Goal: Task Accomplishment & Management: Manage account settings

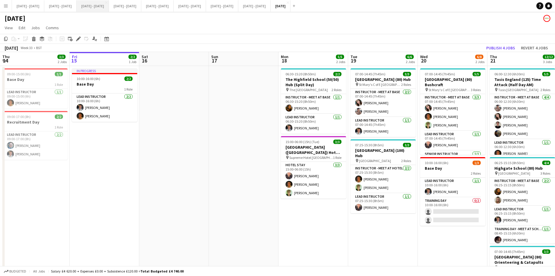
scroll to position [0, 149]
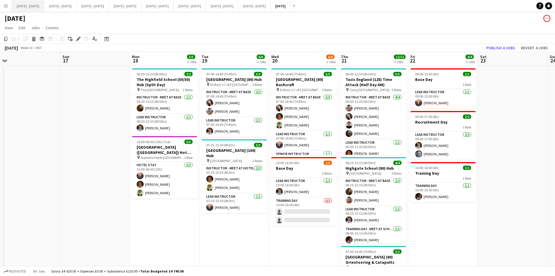
click at [27, 7] on button "[DATE] - [DATE] Close" at bounding box center [28, 5] width 32 height 11
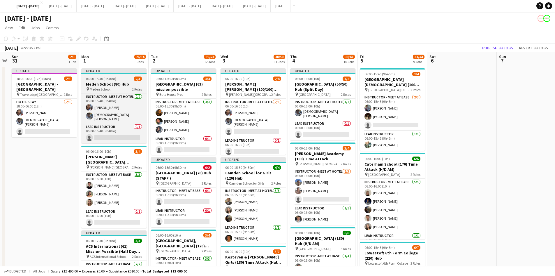
click at [118, 78] on div "06:00-15:40 (9h40m) 2/3" at bounding box center [113, 78] width 65 height 4
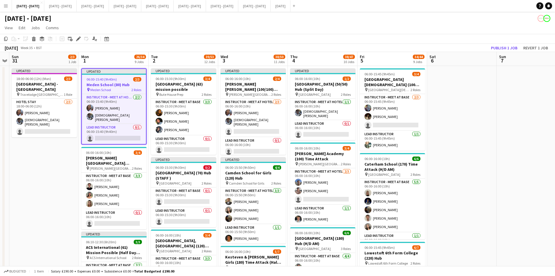
click at [118, 78] on div "06:00-15:40 (9h40m) 2/3" at bounding box center [114, 79] width 64 height 4
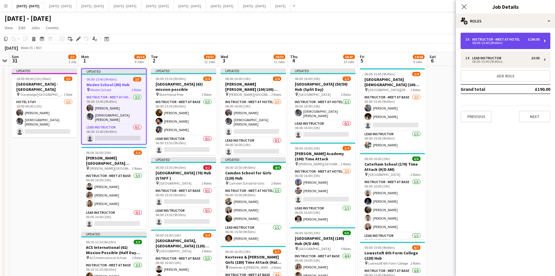
click at [488, 39] on div "Instructor - Meet at Hotel" at bounding box center [498, 39] width 50 height 4
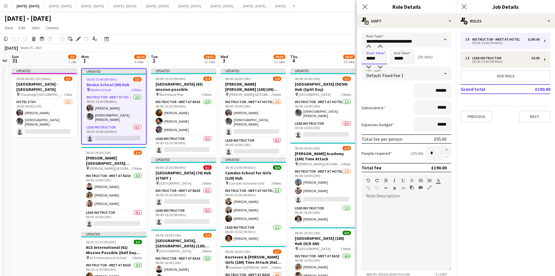
drag, startPoint x: 378, startPoint y: 56, endPoint x: 356, endPoint y: 63, distance: 23.2
type input "*****"
click at [366, 4] on icon "Close pop-in" at bounding box center [365, 7] width 6 height 6
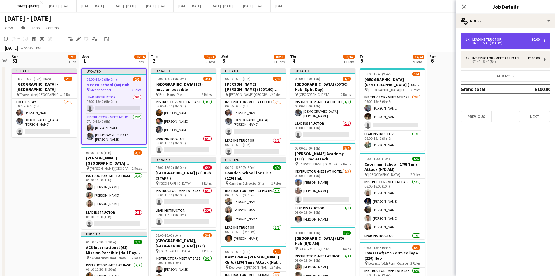
click at [485, 40] on div "Lead Instructor" at bounding box center [488, 39] width 31 height 4
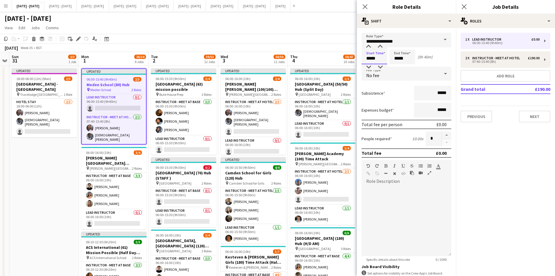
drag, startPoint x: 378, startPoint y: 58, endPoint x: 360, endPoint y: 57, distance: 17.3
click at [360, 57] on form "**********" at bounding box center [406, 177] width 99 height 289
type input "*****"
click at [365, 7] on icon at bounding box center [365, 7] width 6 height 6
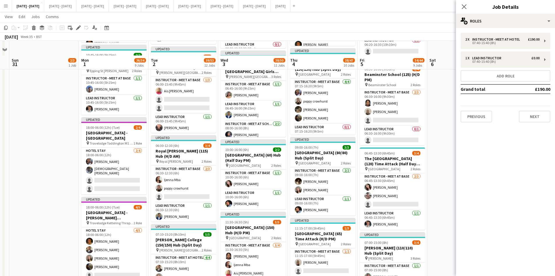
scroll to position [496, 0]
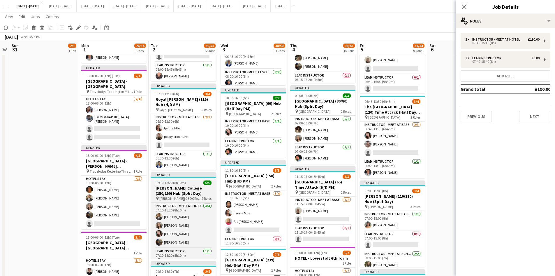
click at [191, 181] on div "07:10-15:20 (8h10m) 5/5" at bounding box center [183, 182] width 65 height 4
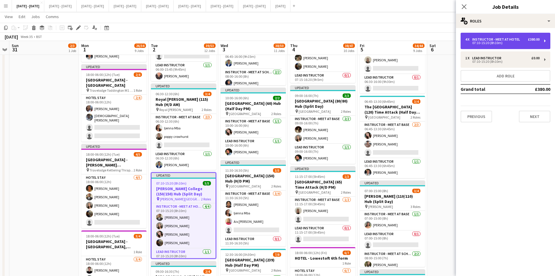
click at [485, 41] on div "07:10-15:20 (8h10m)" at bounding box center [503, 42] width 74 height 3
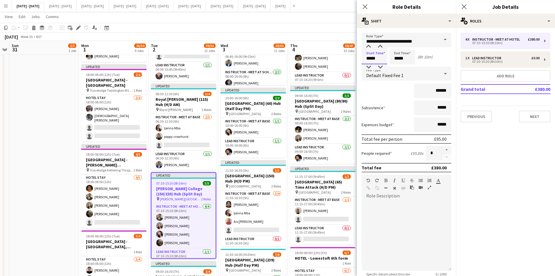
drag, startPoint x: 376, startPoint y: 58, endPoint x: 364, endPoint y: 58, distance: 12.8
click at [364, 58] on input "*****" at bounding box center [375, 57] width 26 height 15
type input "*****"
click at [365, 6] on icon "Close pop-in" at bounding box center [365, 7] width 6 height 6
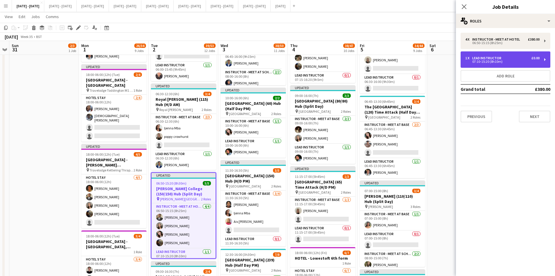
click at [487, 58] on div "Lead Instructor" at bounding box center [488, 58] width 31 height 4
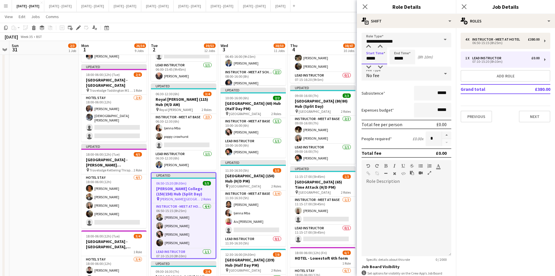
drag, startPoint x: 377, startPoint y: 58, endPoint x: 359, endPoint y: 58, distance: 17.5
click at [359, 58] on form "**********" at bounding box center [406, 177] width 99 height 289
type input "*****"
click at [365, 7] on icon at bounding box center [365, 7] width 6 height 6
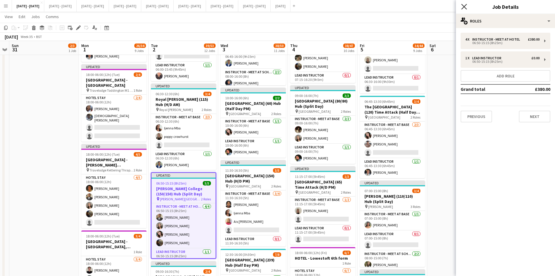
click at [463, 7] on icon "Close pop-in" at bounding box center [465, 7] width 6 height 6
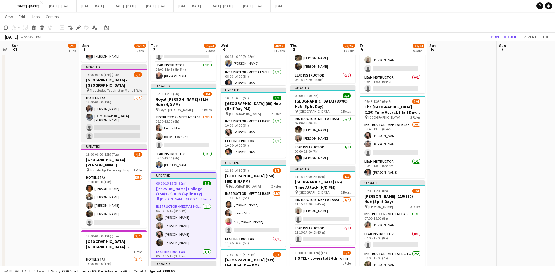
click at [120, 77] on h3 "[GEOGRAPHIC_DATA] - [GEOGRAPHIC_DATA]" at bounding box center [113, 82] width 65 height 10
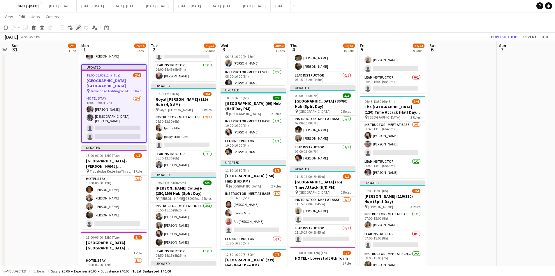
click at [79, 27] on icon at bounding box center [78, 27] width 3 height 3
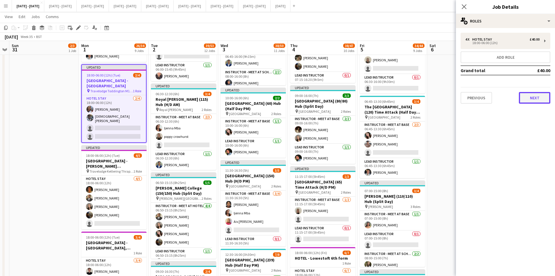
click at [530, 97] on button "Next" at bounding box center [534, 98] width 31 height 12
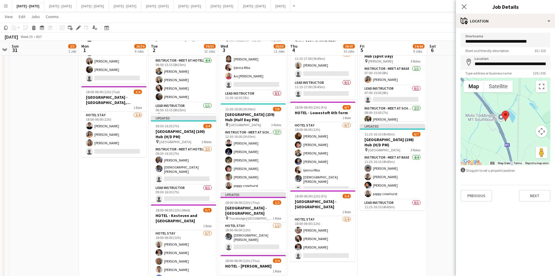
scroll to position [641, 0]
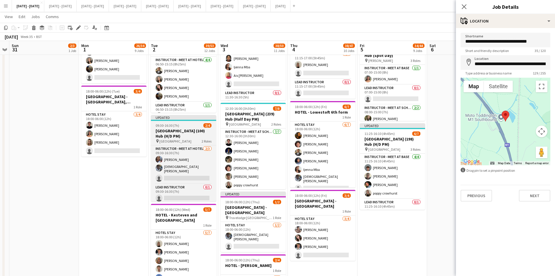
click at [191, 126] on div "09:30-16:30 (7h) 2/4" at bounding box center [183, 125] width 65 height 4
type input "**********"
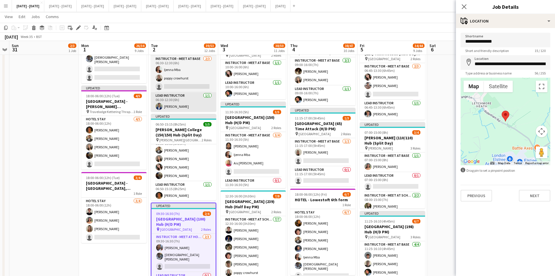
scroll to position [9, 0]
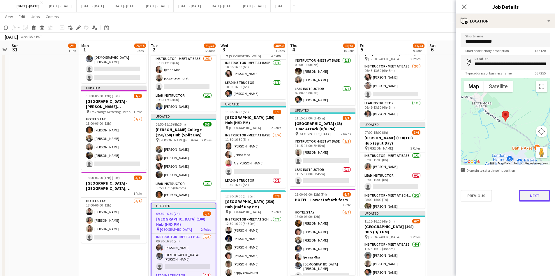
click at [534, 197] on button "Next" at bounding box center [534, 196] width 31 height 12
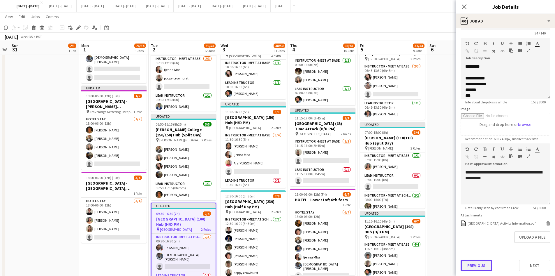
scroll to position [0, 0]
click at [476, 266] on button "Previous" at bounding box center [476, 265] width 31 height 12
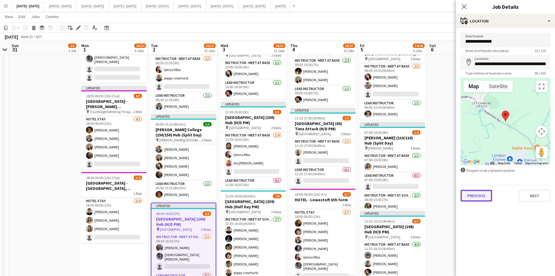
click at [478, 194] on button "Previous" at bounding box center [476, 196] width 31 height 12
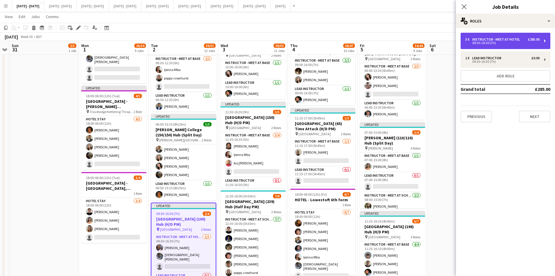
click at [479, 42] on div "09:30-16:30 (7h)" at bounding box center [503, 42] width 74 height 3
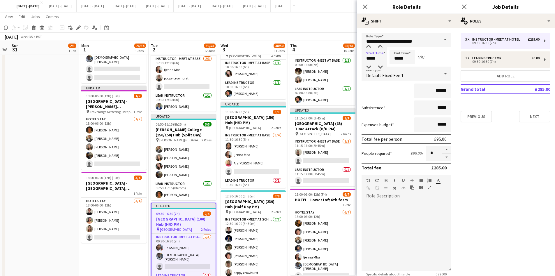
drag, startPoint x: 378, startPoint y: 58, endPoint x: 363, endPoint y: 59, distance: 14.9
click at [363, 59] on input "*****" at bounding box center [375, 57] width 26 height 15
type input "*****"
click at [364, 4] on icon "Close pop-in" at bounding box center [365, 7] width 6 height 6
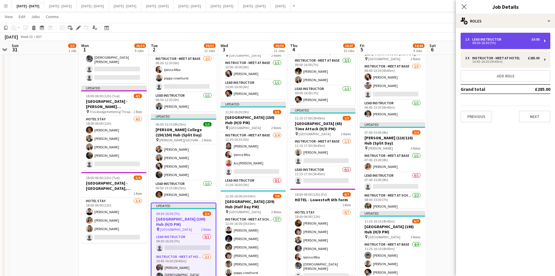
click at [486, 41] on div "09:30-16:30 (7h)" at bounding box center [503, 42] width 74 height 3
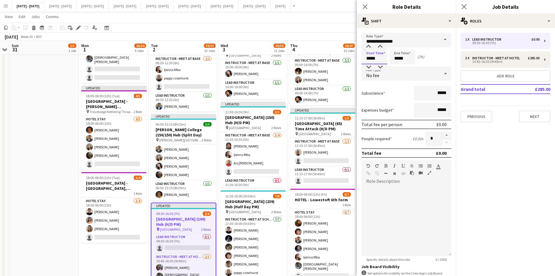
drag, startPoint x: 377, startPoint y: 59, endPoint x: 361, endPoint y: 58, distance: 15.5
click at [361, 58] on form "**********" at bounding box center [406, 177] width 99 height 289
type input "*****"
click at [367, 5] on icon at bounding box center [365, 7] width 6 height 6
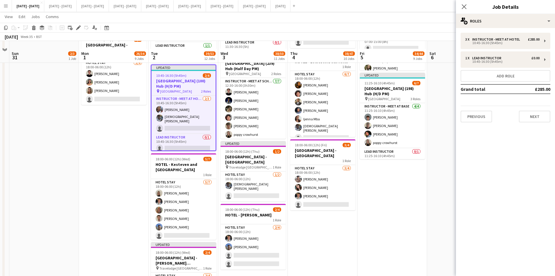
scroll to position [700, 0]
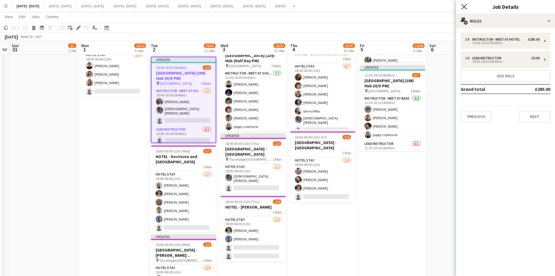
click at [465, 4] on icon "Close pop-in" at bounding box center [465, 7] width 6 height 6
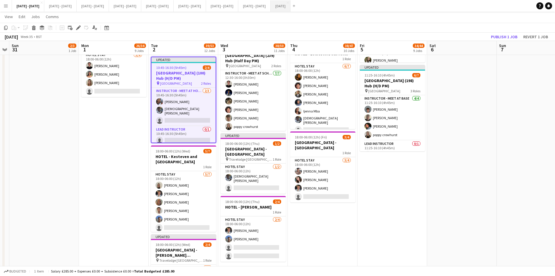
click at [291, 7] on button "[DATE] Close" at bounding box center [281, 5] width 20 height 11
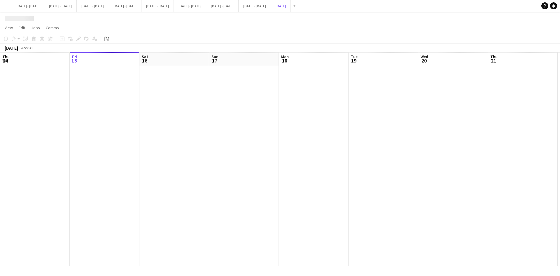
scroll to position [0, 149]
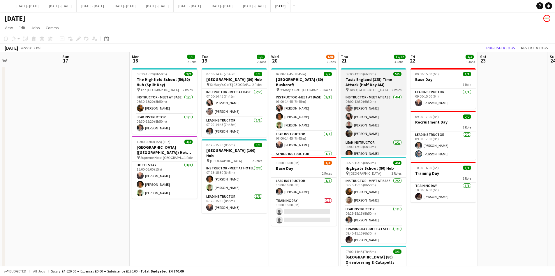
click at [385, 74] on div "06:00-12:30 (6h30m) 5/5" at bounding box center [373, 74] width 65 height 4
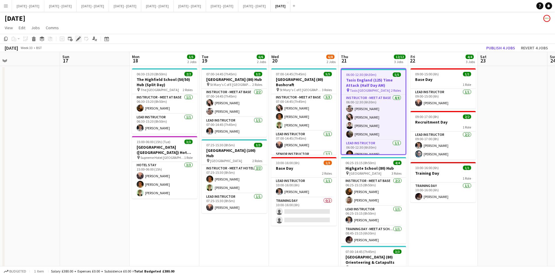
click at [78, 38] on icon at bounding box center [78, 38] width 3 height 3
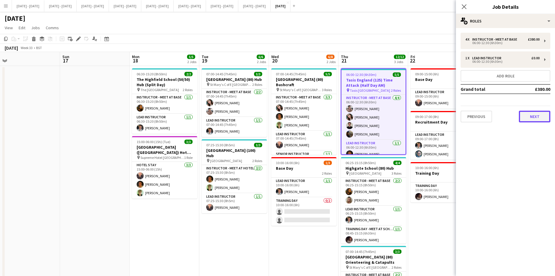
click at [522, 111] on button "Next" at bounding box center [534, 117] width 31 height 12
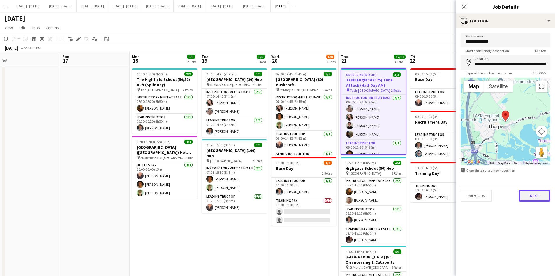
click at [534, 196] on button "Next" at bounding box center [534, 196] width 31 height 12
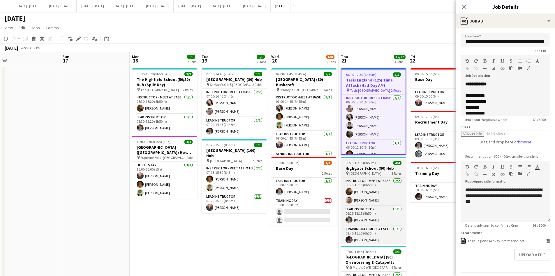
click at [383, 163] on div "06:25-15:15 (8h50m) 4/4" at bounding box center [373, 162] width 65 height 4
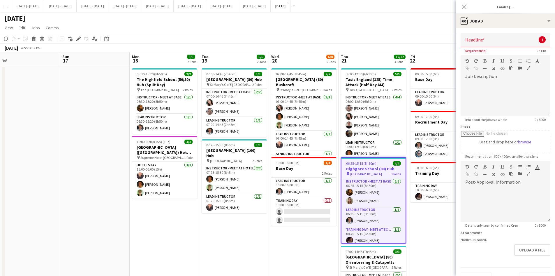
type input "**********"
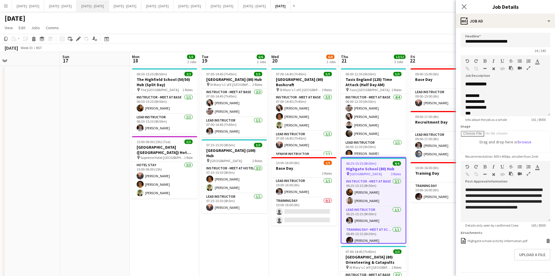
click at [105, 6] on button "[DATE] - [DATE] Close" at bounding box center [93, 5] width 32 height 11
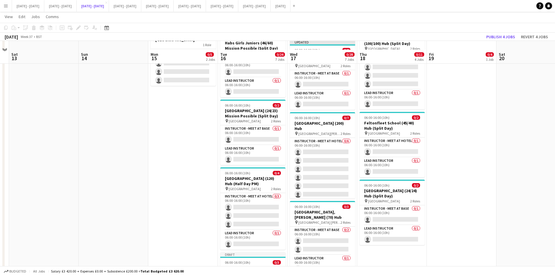
scroll to position [175, 0]
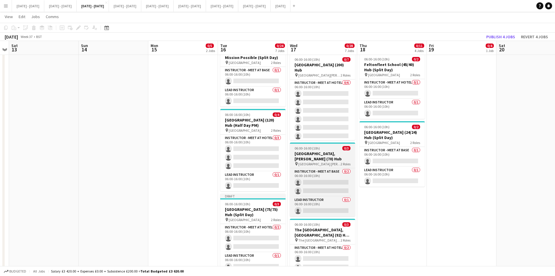
click at [327, 147] on div "06:00-16:00 (10h) 0/3" at bounding box center [322, 148] width 65 height 4
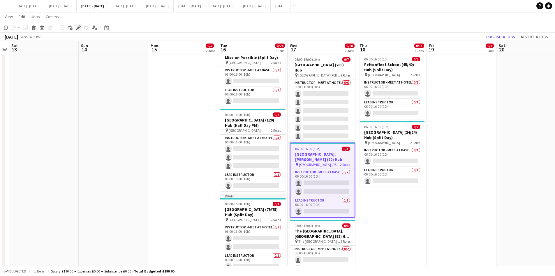
click at [78, 27] on icon at bounding box center [78, 27] width 3 height 3
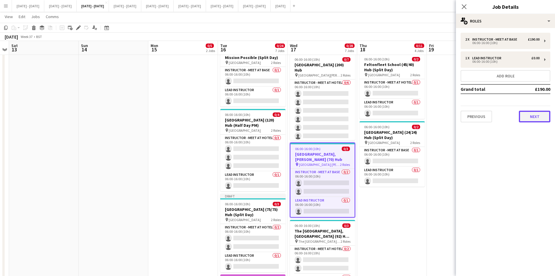
click at [529, 116] on button "Next" at bounding box center [534, 117] width 31 height 12
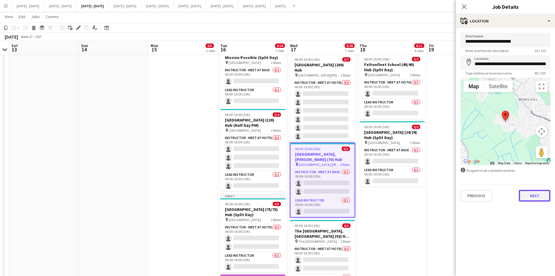
click at [536, 197] on button "Next" at bounding box center [534, 196] width 31 height 12
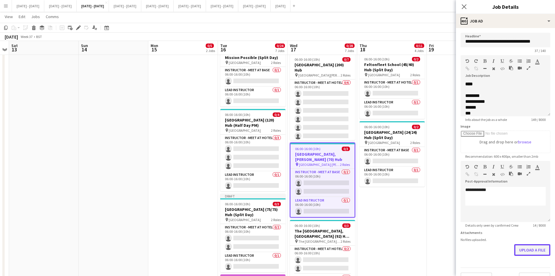
click at [524, 268] on form "**********" at bounding box center [505, 158] width 99 height 251
click at [520, 250] on button "Upload a file" at bounding box center [533, 250] width 36 height 12
click at [464, 7] on icon at bounding box center [465, 7] width 6 height 6
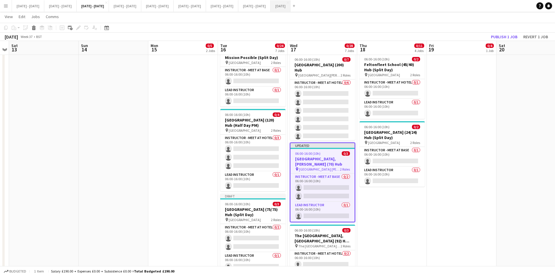
click at [291, 4] on button "[DATE] Close" at bounding box center [281, 5] width 20 height 11
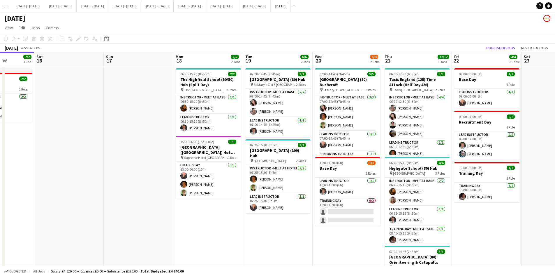
scroll to position [0, 189]
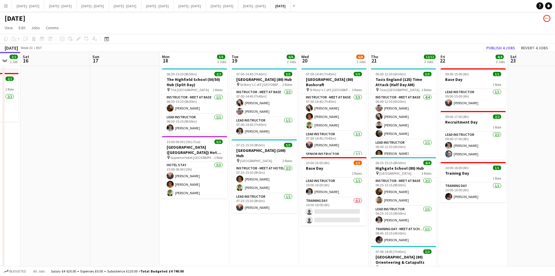
drag, startPoint x: 81, startPoint y: 106, endPoint x: 106, endPoint y: 103, distance: 25.5
click at [106, 103] on app-calendar-viewport "Wed 13 1/1 1 Job Thu 14 3/3 2 Jobs Fri 15 2/2 1 Job Sat 16 Sun 17 Mon 18 5/5 2 …" at bounding box center [277, 192] width 555 height 280
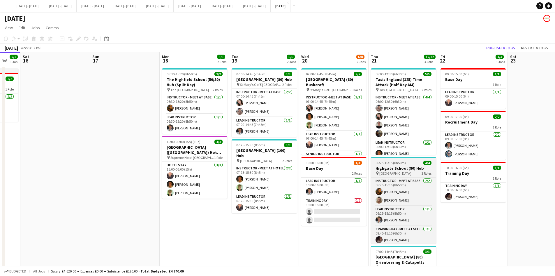
scroll to position [2, 0]
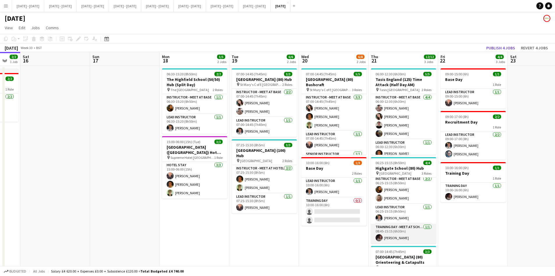
click at [392, 238] on app-card-role "Training Day - Meet at School [DATE] 08:45-15:15 (6h30m) [PERSON_NAME]" at bounding box center [403, 233] width 65 height 20
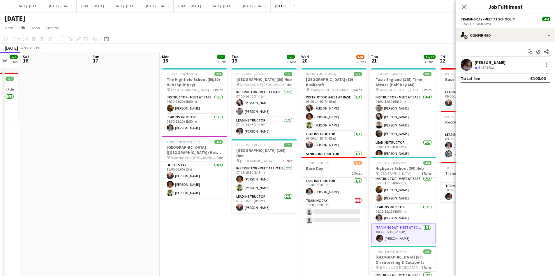
click at [478, 62] on div "[PERSON_NAME]" at bounding box center [490, 62] width 31 height 5
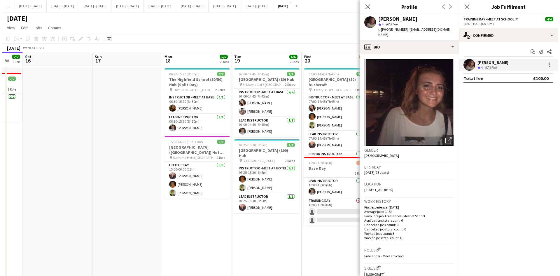
scroll to position [87, 0]
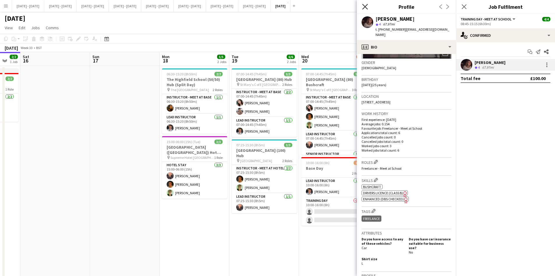
click at [364, 6] on icon at bounding box center [365, 7] width 6 height 6
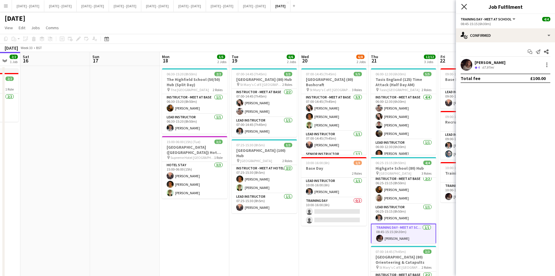
click at [464, 6] on icon "Close pop-in" at bounding box center [465, 7] width 6 height 6
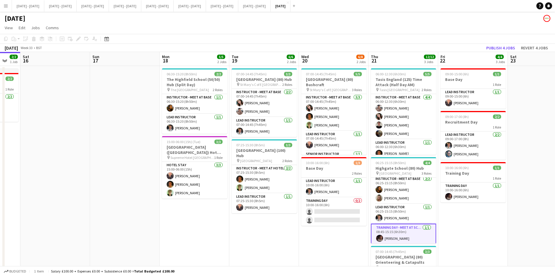
click at [6, 6] on app-icon "Menu" at bounding box center [5, 5] width 5 height 5
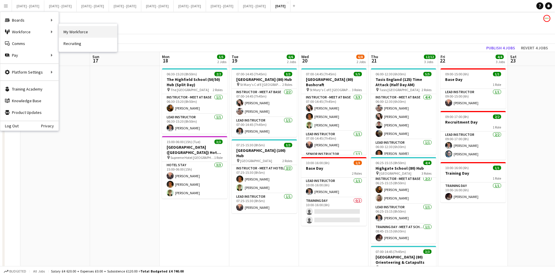
click at [74, 31] on link "My Workforce" at bounding box center [88, 32] width 58 height 12
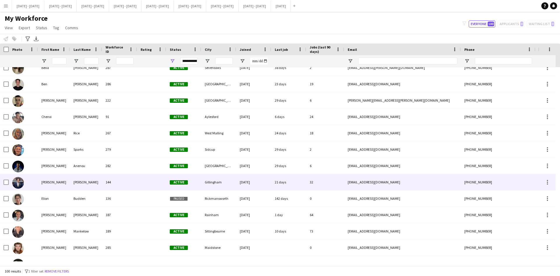
scroll to position [185, 0]
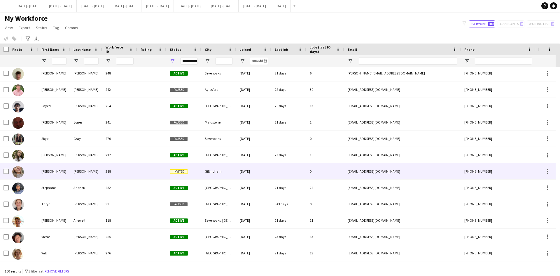
click at [46, 170] on div "[PERSON_NAME]" at bounding box center [54, 171] width 32 height 16
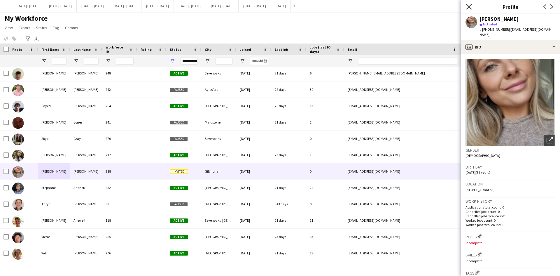
click at [469, 6] on icon at bounding box center [469, 7] width 6 height 6
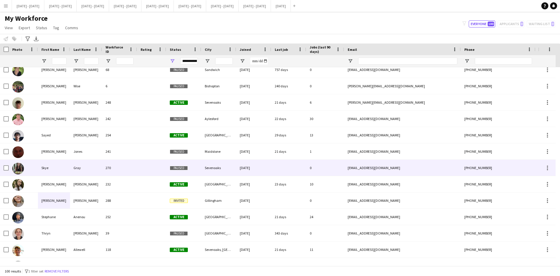
scroll to position [1322, 0]
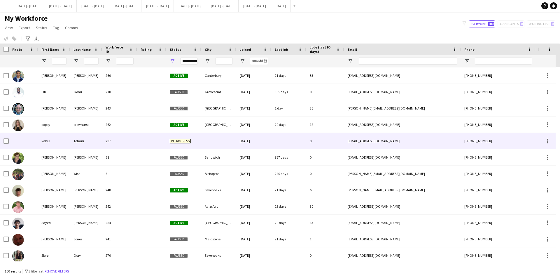
click at [48, 141] on div "Rahul" at bounding box center [54, 141] width 32 height 16
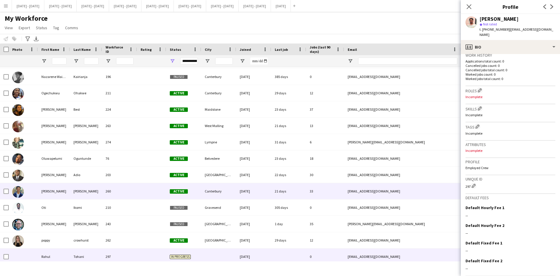
scroll to position [1206, 0]
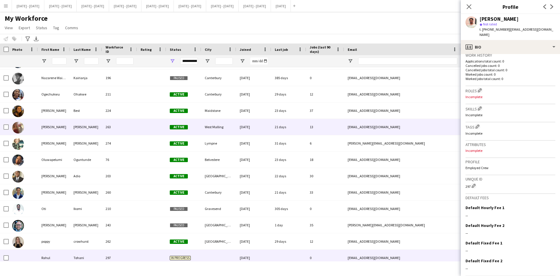
click at [53, 127] on div "[PERSON_NAME]" at bounding box center [54, 127] width 32 height 16
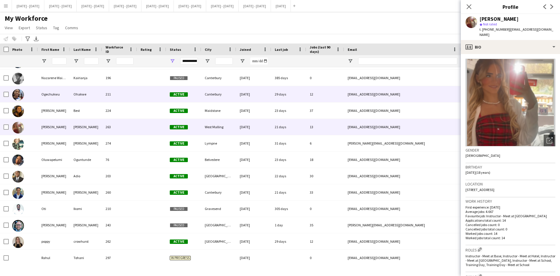
scroll to position [1089, 0]
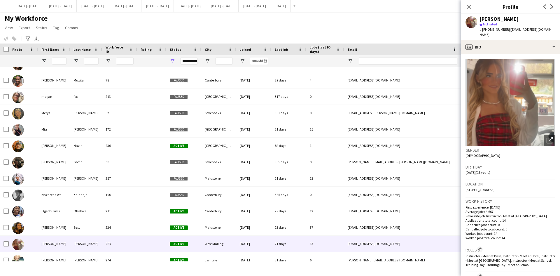
click at [6, 6] on app-icon "Menu" at bounding box center [5, 5] width 5 height 5
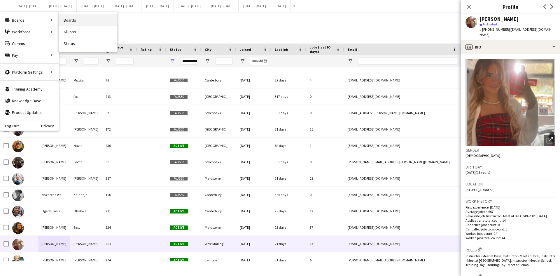
click at [73, 21] on link "Boards" at bounding box center [88, 20] width 58 height 12
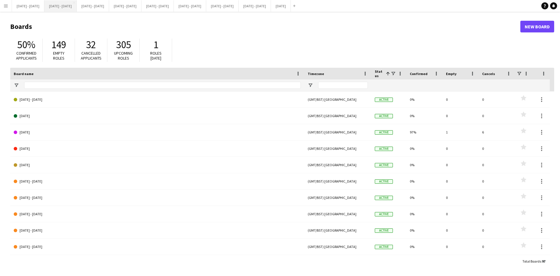
click at [69, 7] on button "[DATE] - [DATE] Close" at bounding box center [60, 5] width 32 height 11
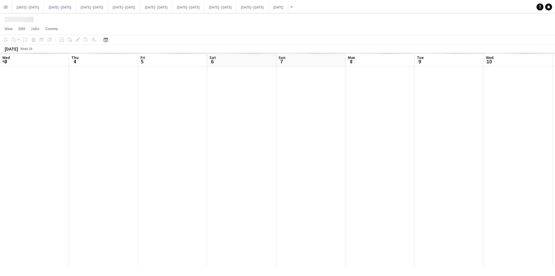
scroll to position [0, 199]
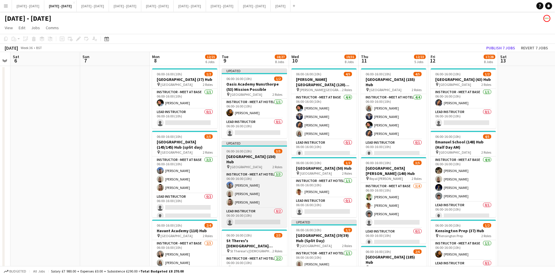
click at [264, 148] on app-job-card "Updated 06:00-16:00 (10h) 3/5 [GEOGRAPHIC_DATA] (150) Hub pin [GEOGRAPHIC_DATA]…" at bounding box center [254, 184] width 65 height 86
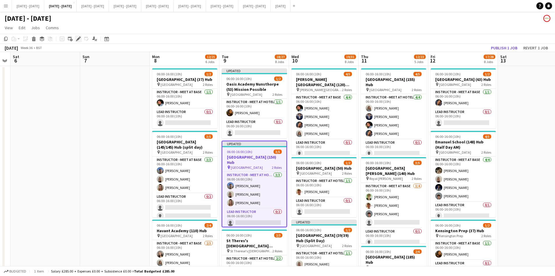
click at [78, 37] on icon "Edit" at bounding box center [78, 38] width 5 height 5
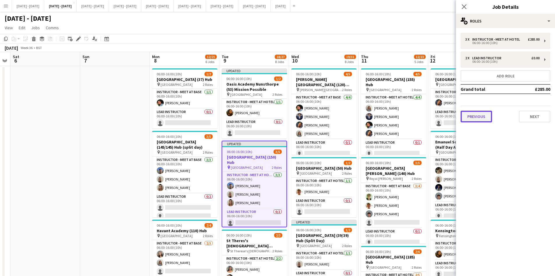
click at [485, 117] on button "Previous" at bounding box center [476, 117] width 31 height 12
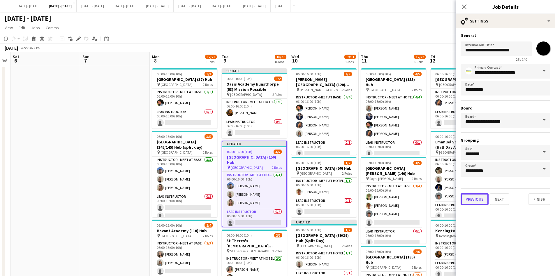
click at [474, 199] on button "Previous" at bounding box center [475, 199] width 28 height 12
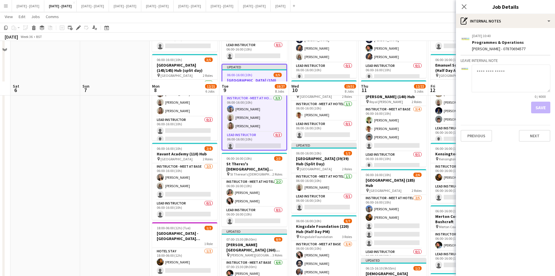
scroll to position [117, 0]
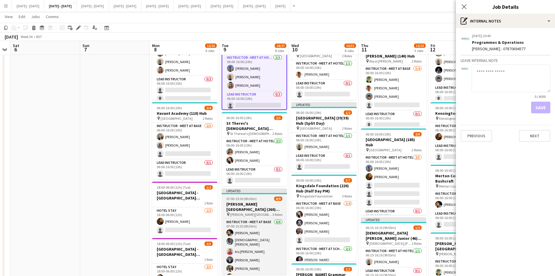
click at [264, 196] on div "07:00-15:30 (8h30m) 8/9" at bounding box center [254, 198] width 65 height 4
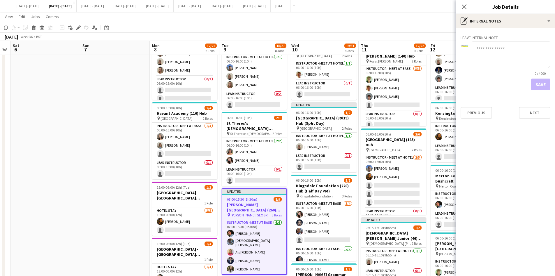
click at [477, 48] on textarea at bounding box center [511, 55] width 79 height 28
type textarea "**********"
click at [540, 85] on button "Save" at bounding box center [541, 84] width 19 height 12
click at [464, 6] on icon at bounding box center [465, 7] width 6 height 6
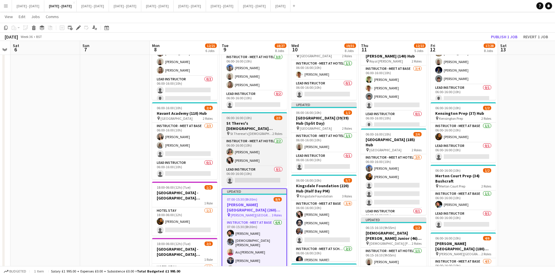
click at [257, 117] on div "06:00-16:00 (10h) 2/3" at bounding box center [254, 117] width 65 height 4
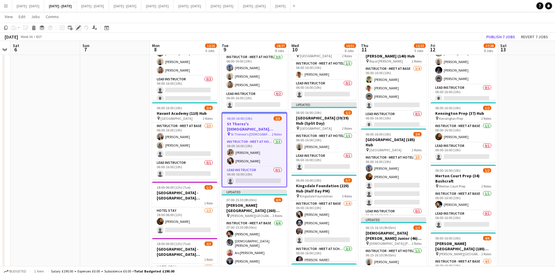
click at [78, 27] on icon "Edit" at bounding box center [78, 27] width 5 height 5
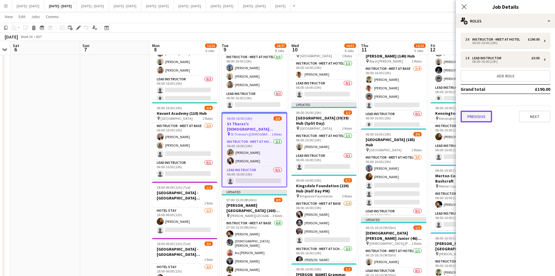
click at [480, 115] on button "Previous" at bounding box center [476, 117] width 31 height 12
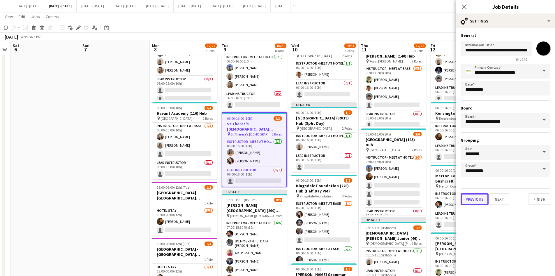
click at [473, 199] on button "Previous" at bounding box center [475, 199] width 28 height 12
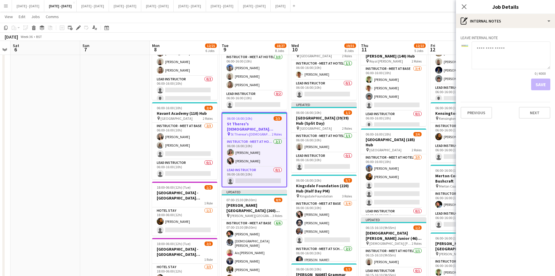
click at [485, 50] on textarea at bounding box center [511, 55] width 79 height 28
type textarea "**********"
click at [538, 81] on button "Save" at bounding box center [541, 84] width 19 height 12
click at [465, 7] on icon "Close pop-in" at bounding box center [465, 7] width 6 height 6
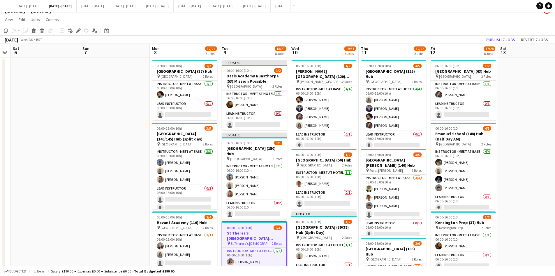
scroll to position [0, 0]
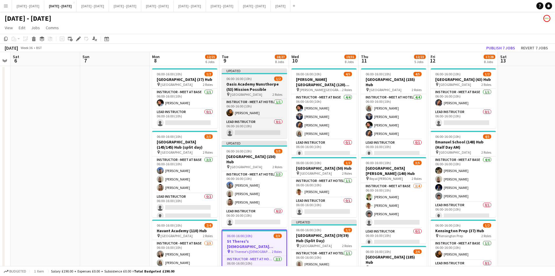
click at [260, 79] on div "06:00-16:00 (10h) 1/2" at bounding box center [254, 78] width 65 height 4
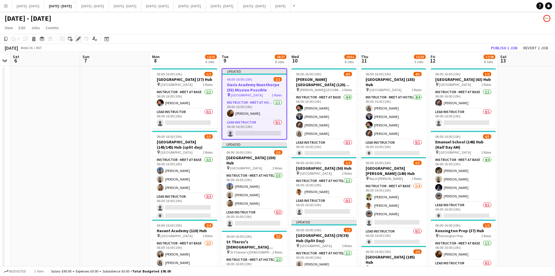
click at [78, 39] on icon at bounding box center [78, 38] width 3 height 3
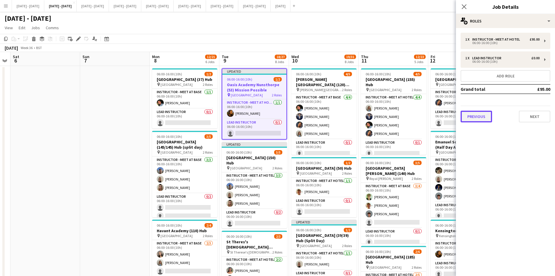
click at [480, 117] on button "Previous" at bounding box center [476, 117] width 31 height 12
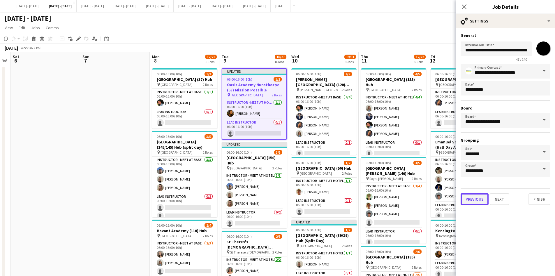
click at [479, 200] on button "Previous" at bounding box center [475, 199] width 28 height 12
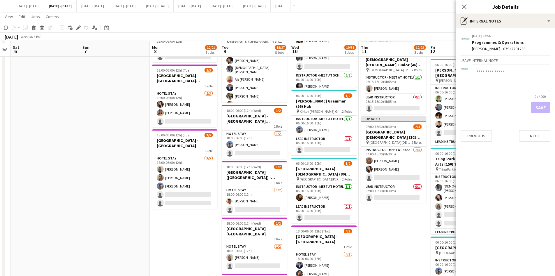
scroll to position [292, 0]
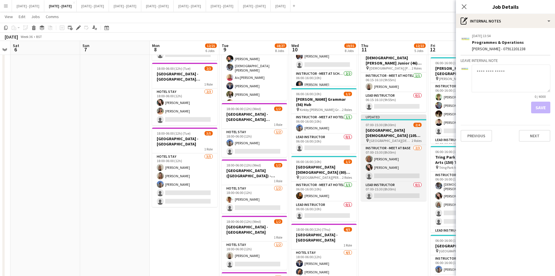
click at [403, 122] on div "07:00-15:30 (8h30m) 2/4" at bounding box center [393, 124] width 65 height 4
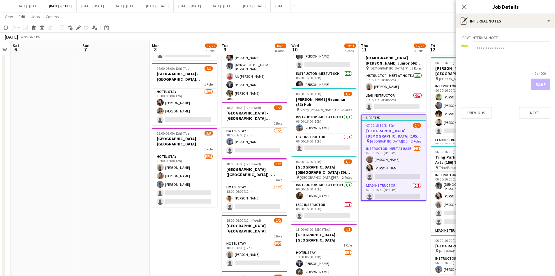
click at [479, 50] on textarea at bounding box center [511, 55] width 79 height 28
type textarea "**********"
click at [540, 87] on button "Save" at bounding box center [541, 84] width 19 height 12
click at [464, 7] on icon at bounding box center [465, 7] width 6 height 6
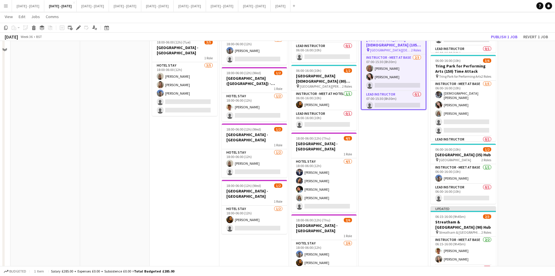
scroll to position [436, 0]
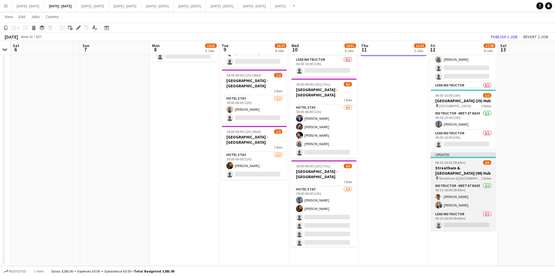
click at [474, 164] on div "06:15-16:00 (9h45m) 2/3" at bounding box center [463, 162] width 65 height 4
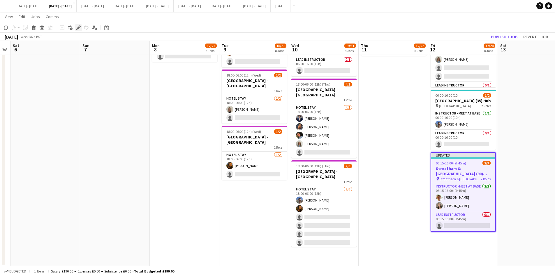
click at [77, 27] on icon "Edit" at bounding box center [78, 27] width 5 height 5
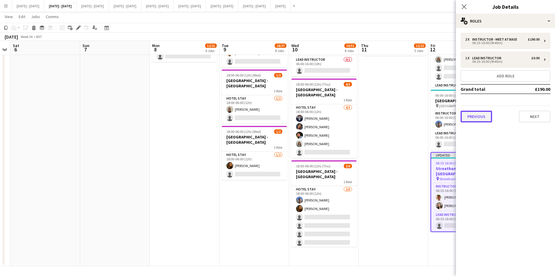
click at [474, 117] on button "Previous" at bounding box center [476, 117] width 31 height 12
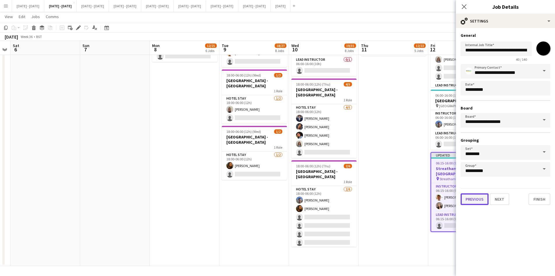
click at [477, 198] on button "Previous" at bounding box center [475, 199] width 28 height 12
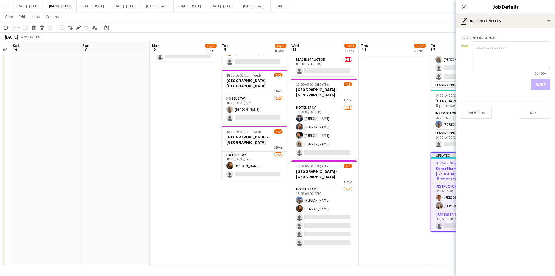
click at [478, 50] on textarea at bounding box center [511, 55] width 79 height 28
type textarea "**********"
click at [540, 82] on button "Save" at bounding box center [541, 84] width 19 height 12
click at [464, 7] on icon "Close pop-in" at bounding box center [465, 7] width 6 height 6
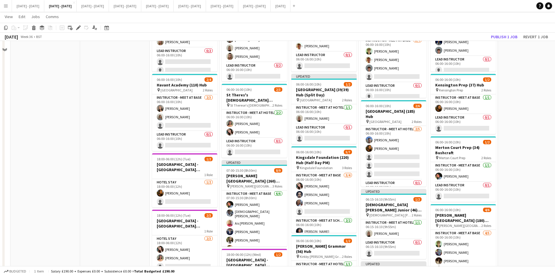
scroll to position [28, 0]
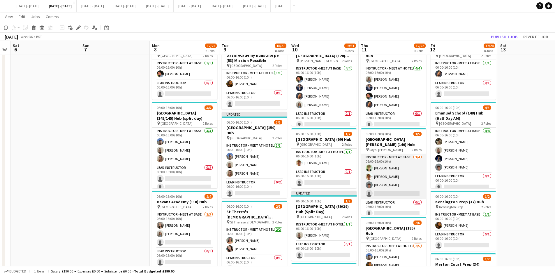
click at [382, 179] on app-card-role "Instructor - Meet at Base [DATE] 06:00-16:00 (10h) [PERSON_NAME] [PERSON_NAME] …" at bounding box center [393, 176] width 65 height 45
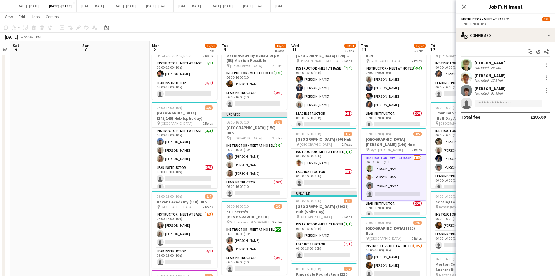
click at [481, 88] on div "[PERSON_NAME]" at bounding box center [490, 88] width 31 height 5
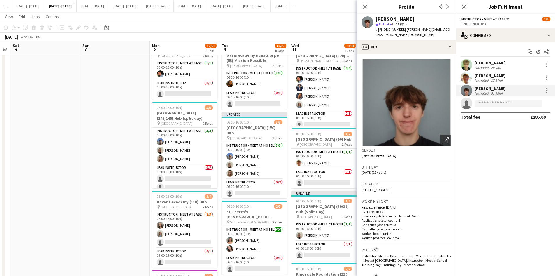
click at [480, 76] on div "[PERSON_NAME]" at bounding box center [490, 75] width 31 height 5
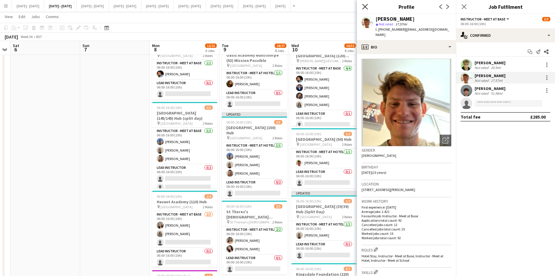
click at [364, 7] on icon "Close pop-in" at bounding box center [365, 7] width 6 height 6
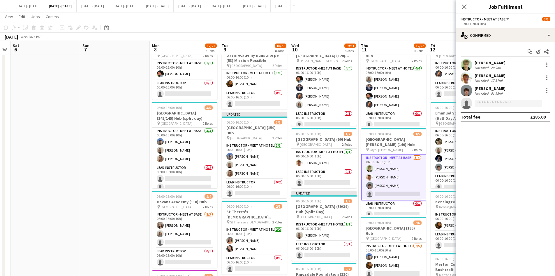
click at [381, 35] on div "[DATE] Week 36 • BST Publish 7 jobs Revert 7 jobs" at bounding box center [277, 37] width 555 height 8
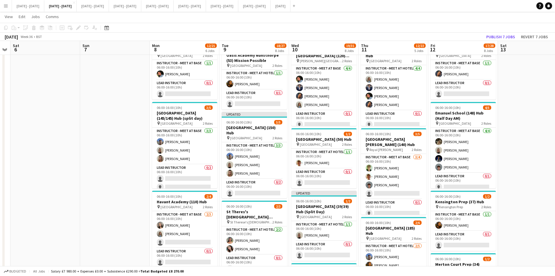
click at [7, 7] on app-icon "Menu" at bounding box center [5, 5] width 5 height 5
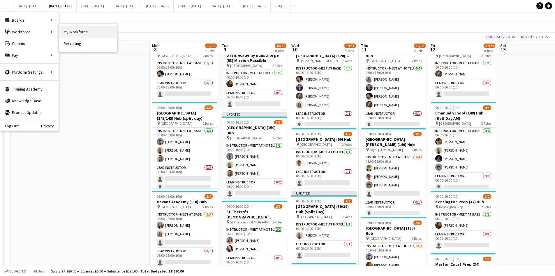
click at [70, 30] on link "My Workforce" at bounding box center [88, 32] width 58 height 12
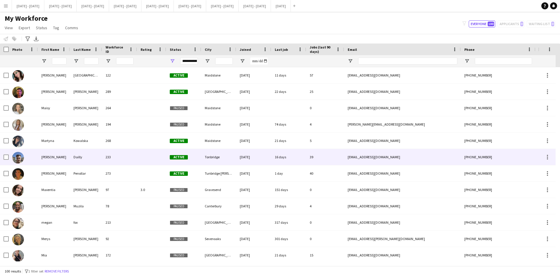
scroll to position [1020, 0]
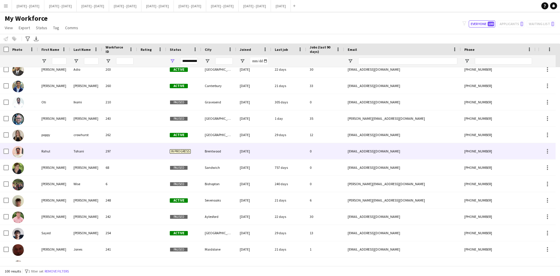
click at [48, 150] on div "Rahul" at bounding box center [54, 151] width 32 height 16
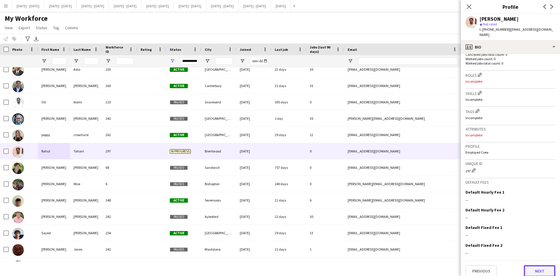
click at [531, 265] on button "Next" at bounding box center [539, 271] width 31 height 12
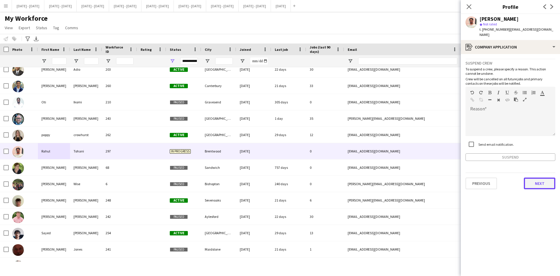
click at [534, 179] on button "Next" at bounding box center [539, 183] width 31 height 12
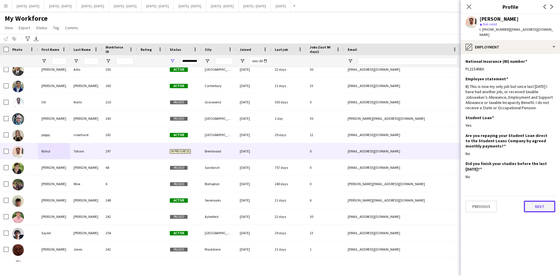
click at [536, 202] on button "Next" at bounding box center [539, 206] width 31 height 12
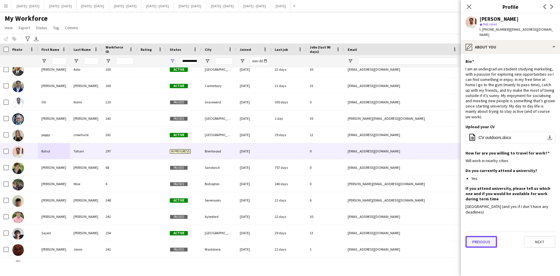
click at [487, 236] on button "Previous" at bounding box center [480, 242] width 31 height 12
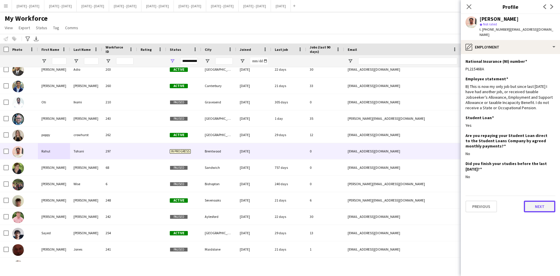
click at [538, 200] on button "Next" at bounding box center [539, 206] width 31 height 12
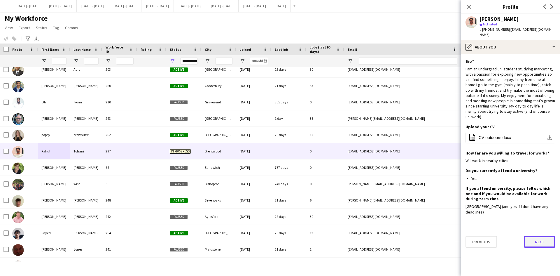
click at [531, 236] on button "Next" at bounding box center [539, 242] width 31 height 12
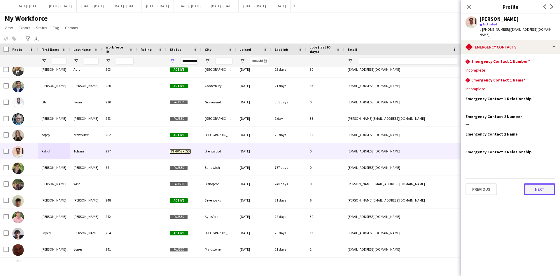
click at [536, 185] on button "Next" at bounding box center [539, 189] width 31 height 12
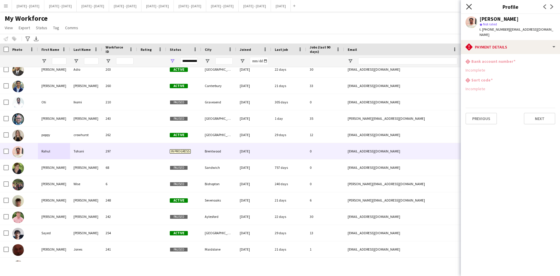
click at [467, 5] on icon at bounding box center [469, 7] width 6 height 6
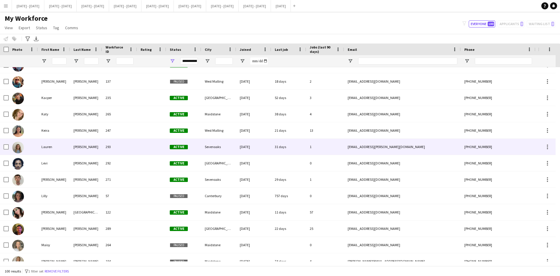
scroll to position [768, 0]
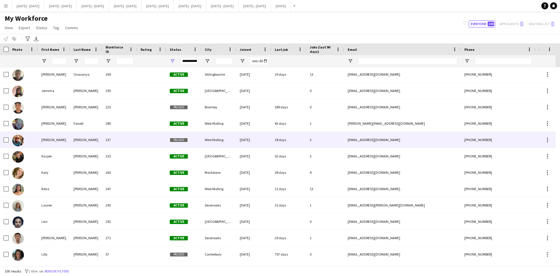
click at [47, 139] on div "[PERSON_NAME]" at bounding box center [54, 139] width 32 height 16
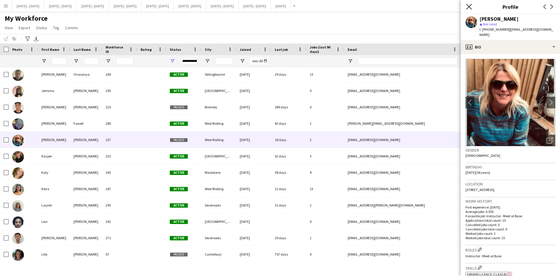
click at [468, 7] on icon "Close pop-in" at bounding box center [469, 7] width 6 height 6
